Goal: Information Seeking & Learning: Learn about a topic

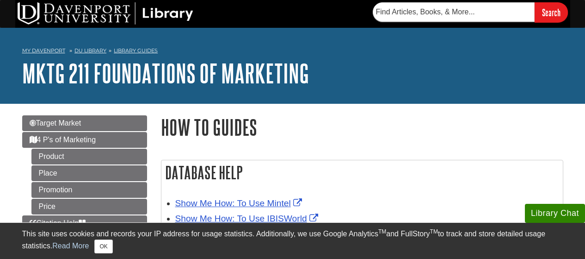
scroll to position [76, 0]
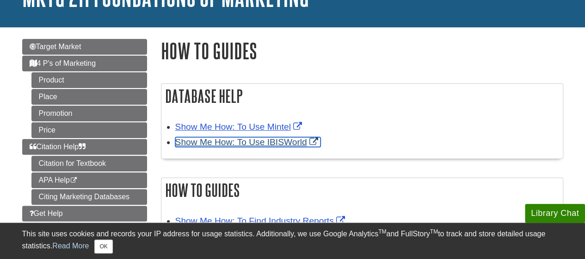
click at [261, 141] on link "Show Me How: To Use IBISWorld" at bounding box center [247, 142] width 145 height 10
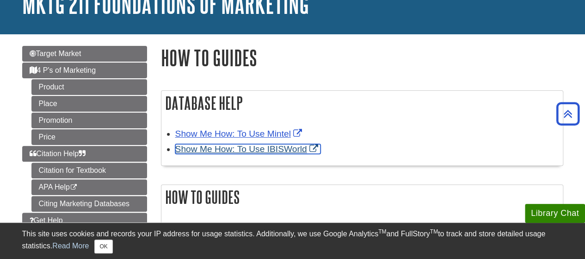
scroll to position [49, 0]
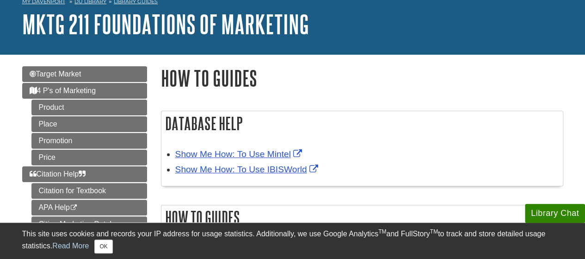
click at [216, 121] on h2 "Database Help" at bounding box center [362, 123] width 402 height 25
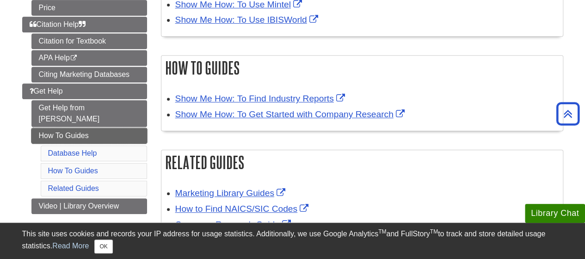
scroll to position [216, 0]
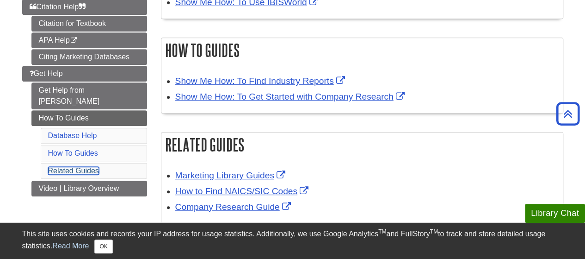
click at [83, 167] on link "Related Guides" at bounding box center [73, 171] width 51 height 8
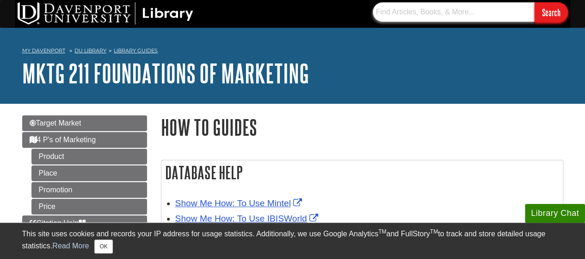
click at [401, 16] on input "text" at bounding box center [454, 11] width 162 height 19
type input "statista"
click at [535, 2] on input "Search" at bounding box center [551, 12] width 33 height 20
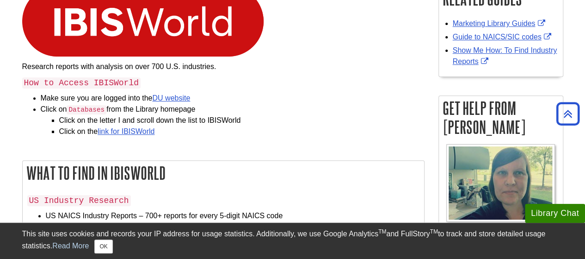
scroll to position [157, 0]
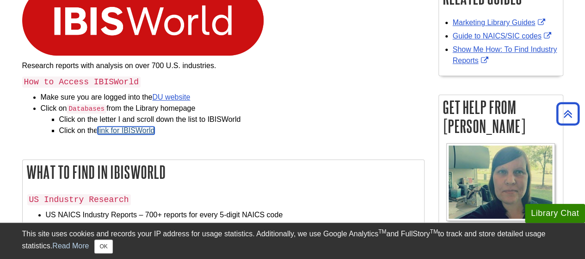
click at [135, 129] on link "link for IBISWorld" at bounding box center [126, 130] width 57 height 8
